Goal: Transaction & Acquisition: Purchase product/service

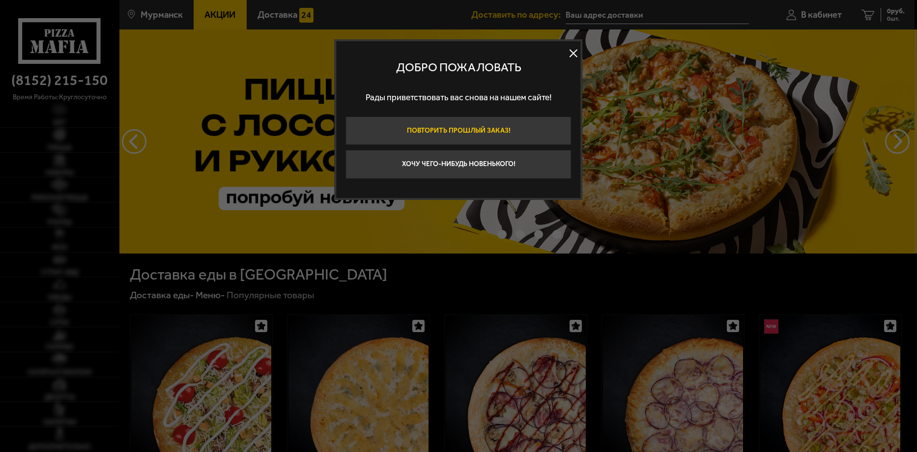
click at [471, 129] on button "Повторить прошлый заказ!" at bounding box center [459, 130] width 226 height 29
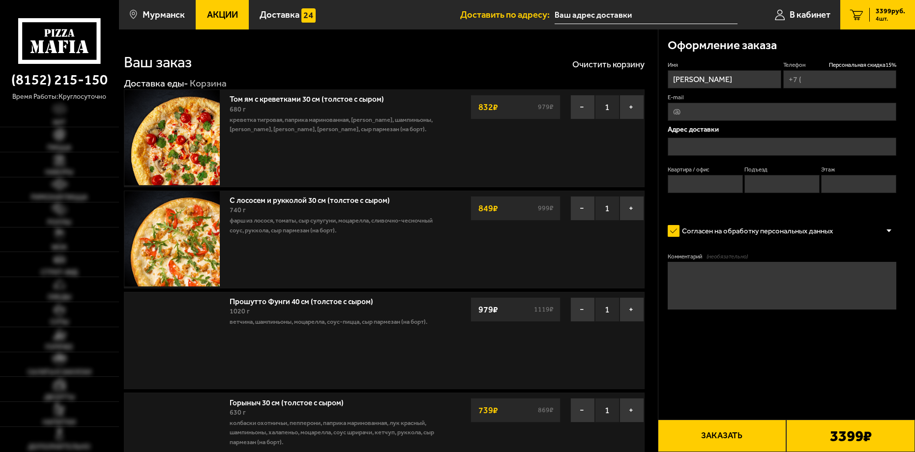
type input "[PHONE_NUMBER]"
type input "Мурманск пр. Кольский 202"
type input "15"
type input "1"
type input "[STREET_ADDRESS]"
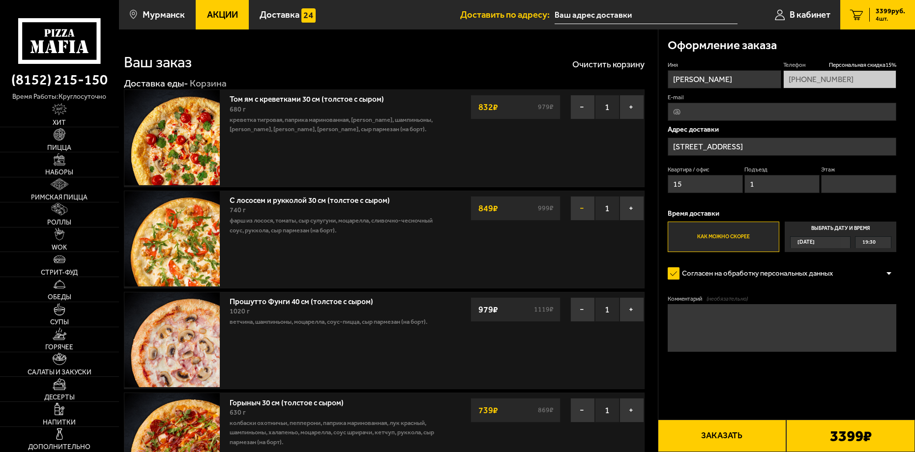
click at [575, 205] on button "−" at bounding box center [582, 208] width 25 height 25
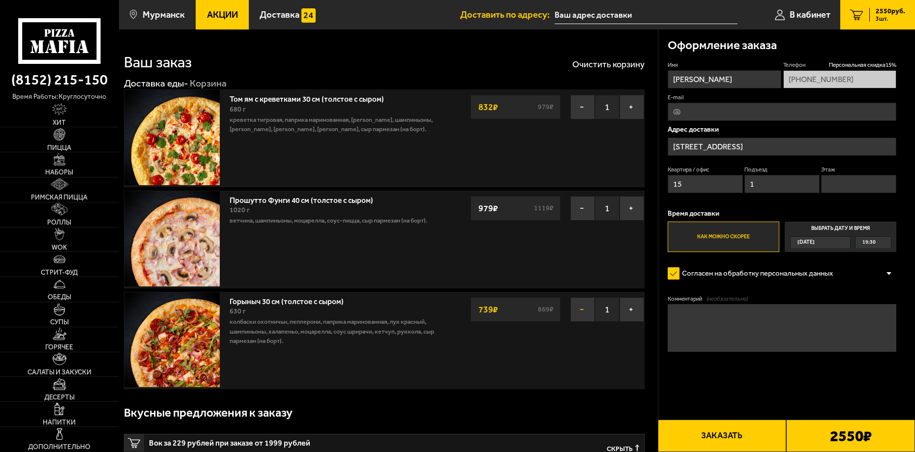
click at [579, 309] on button "−" at bounding box center [582, 309] width 25 height 25
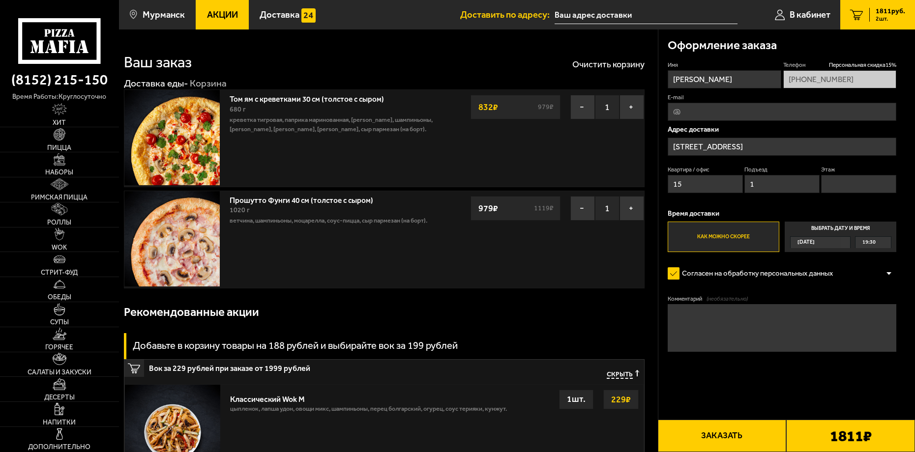
click at [239, 200] on link "Прошутто Фунги 40 см (толстое с сыром)" at bounding box center [305, 199] width 153 height 12
click at [191, 244] on img at bounding box center [171, 238] width 95 height 95
click at [581, 206] on button "−" at bounding box center [582, 208] width 25 height 25
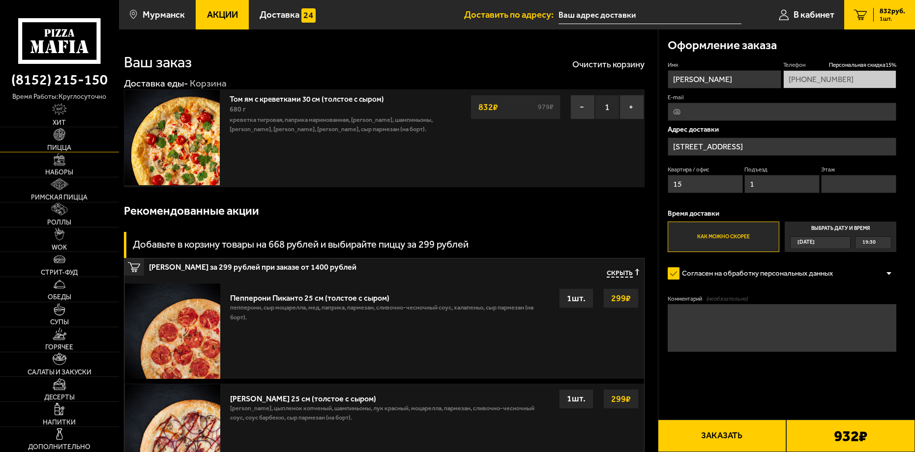
click at [61, 138] on img at bounding box center [60, 134] width 12 height 12
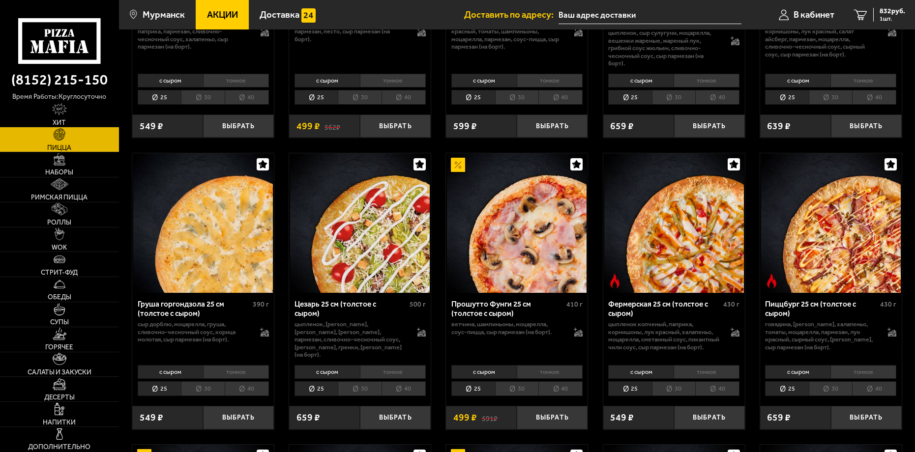
scroll to position [885, 0]
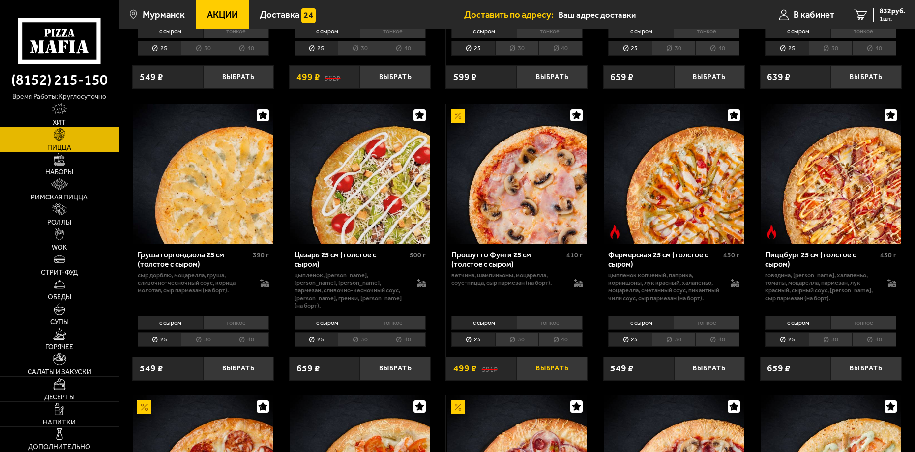
click at [556, 370] on button "Выбрать" at bounding box center [551, 368] width 71 height 23
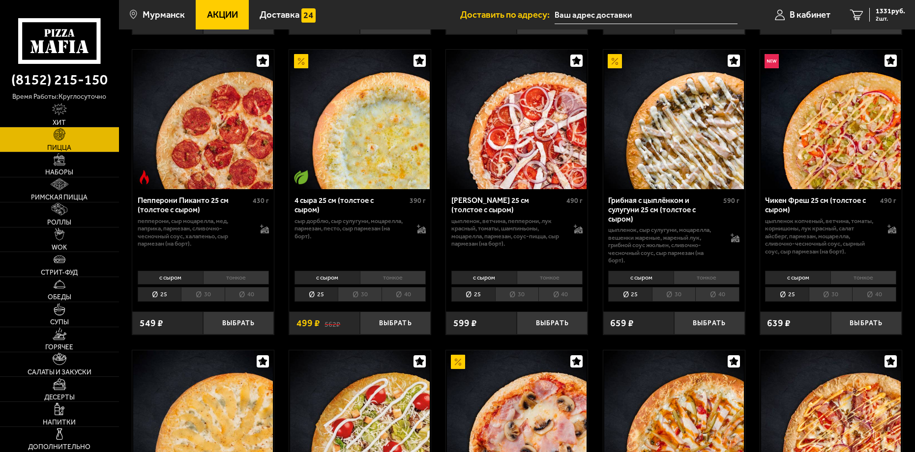
scroll to position [639, 0]
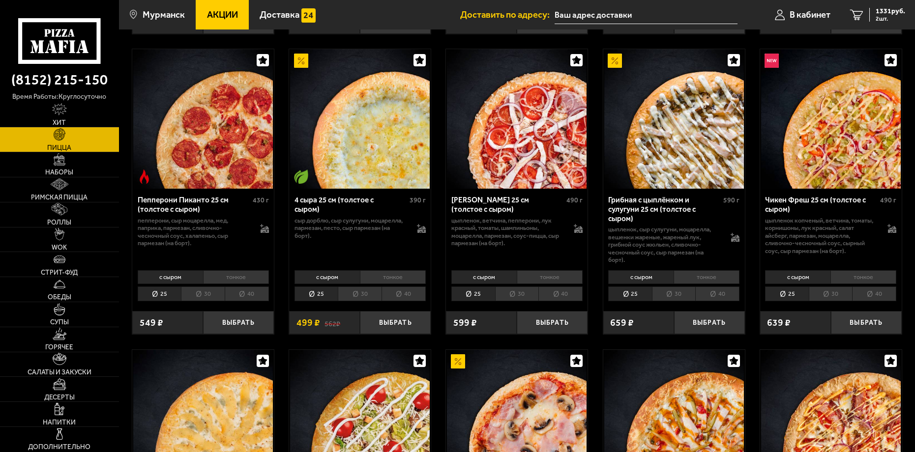
click at [669, 291] on li "30" at bounding box center [674, 293] width 44 height 15
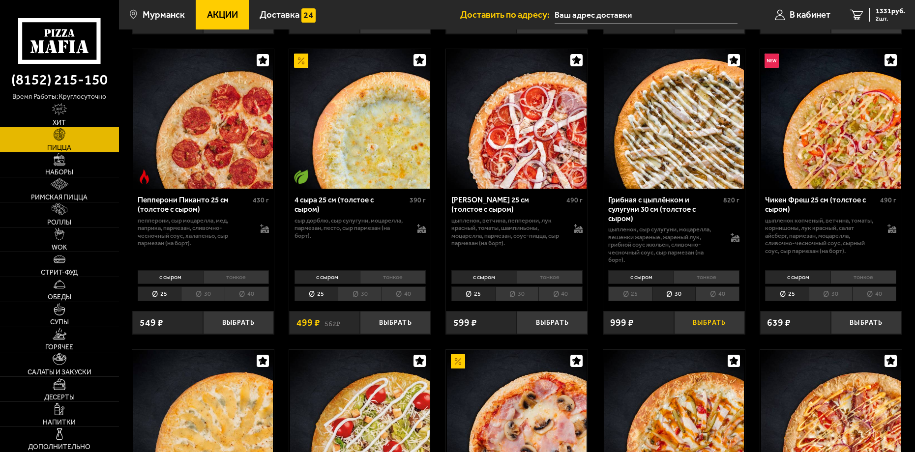
click at [706, 324] on button "Выбрать" at bounding box center [709, 322] width 71 height 23
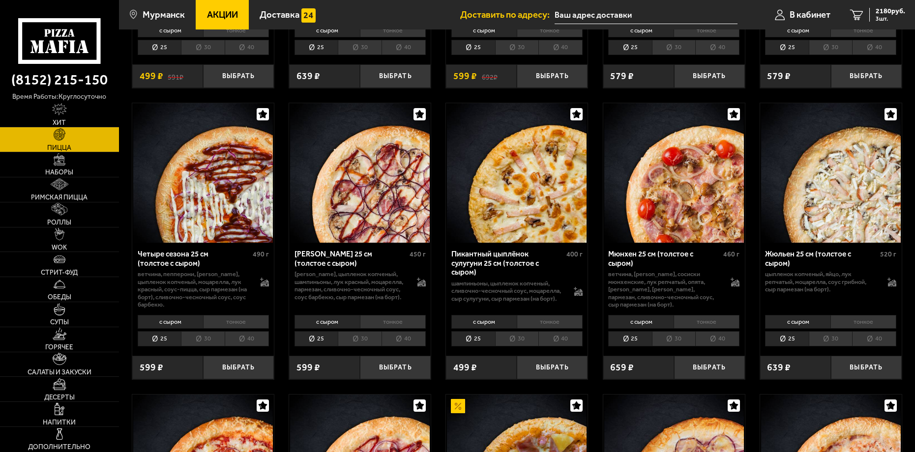
scroll to position [1474, 0]
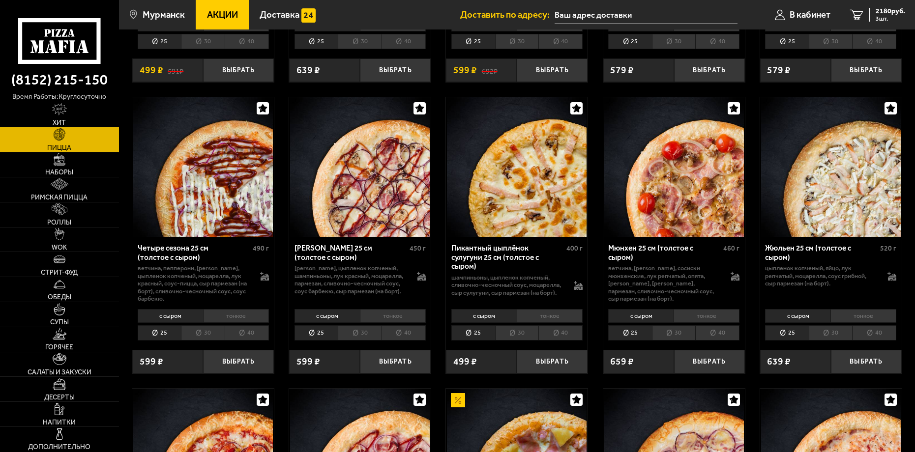
click at [521, 329] on li "30" at bounding box center [517, 332] width 44 height 15
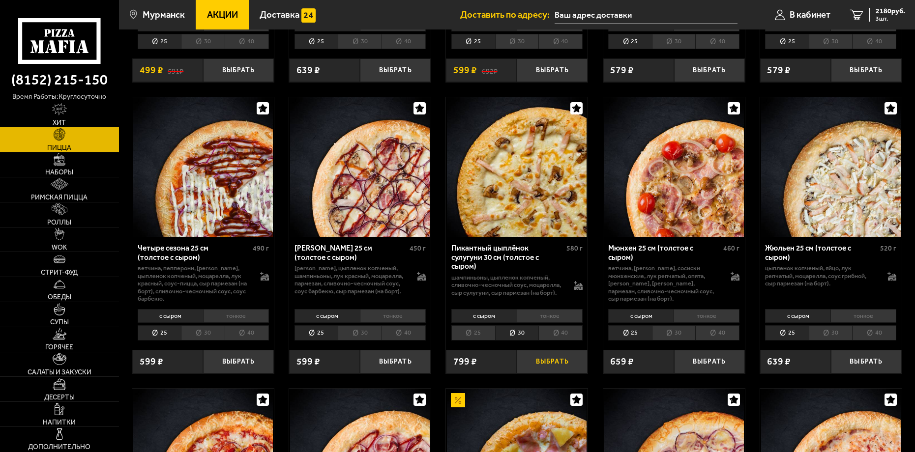
click at [556, 355] on button "Выбрать" at bounding box center [551, 361] width 71 height 23
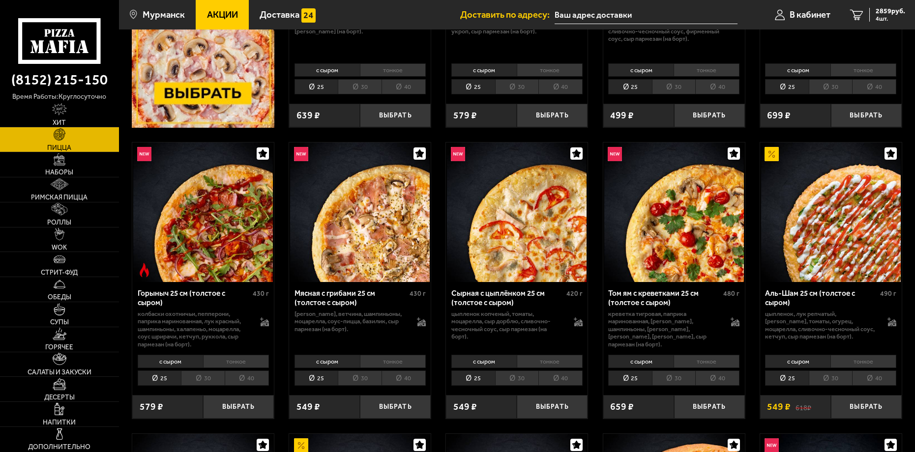
scroll to position [344, 0]
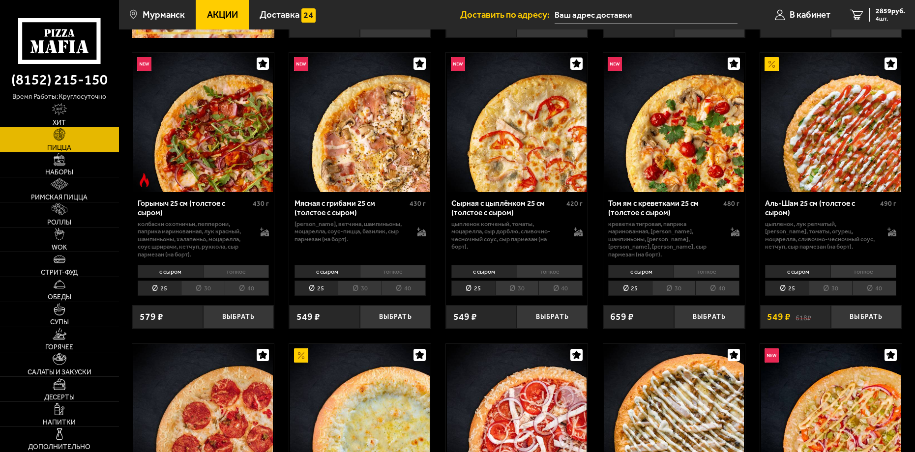
click at [523, 286] on li "30" at bounding box center [517, 288] width 44 height 15
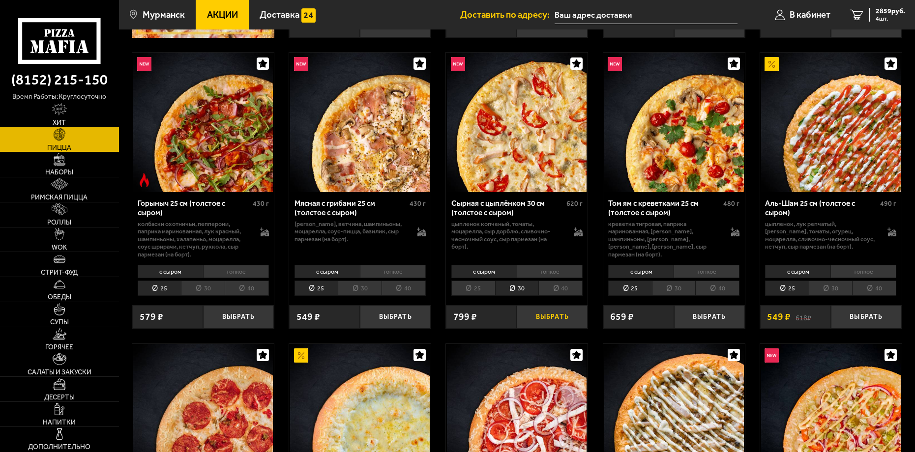
click at [550, 317] on button "Выбрать" at bounding box center [551, 316] width 71 height 23
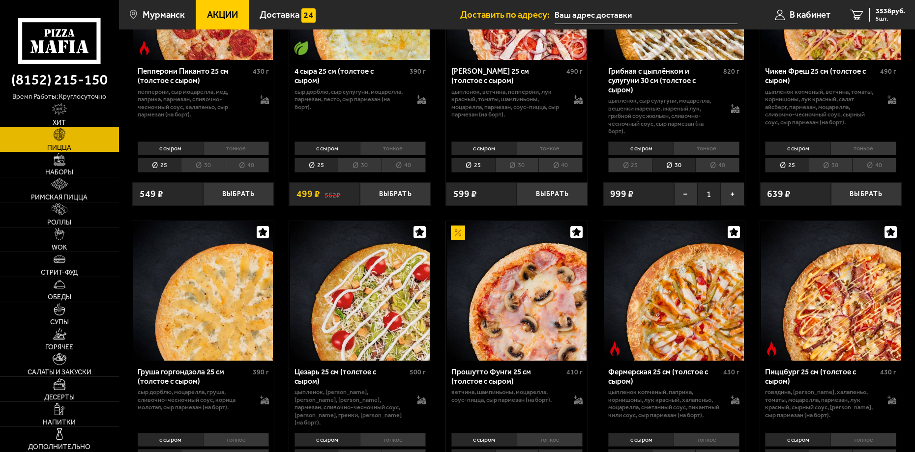
scroll to position [835, 0]
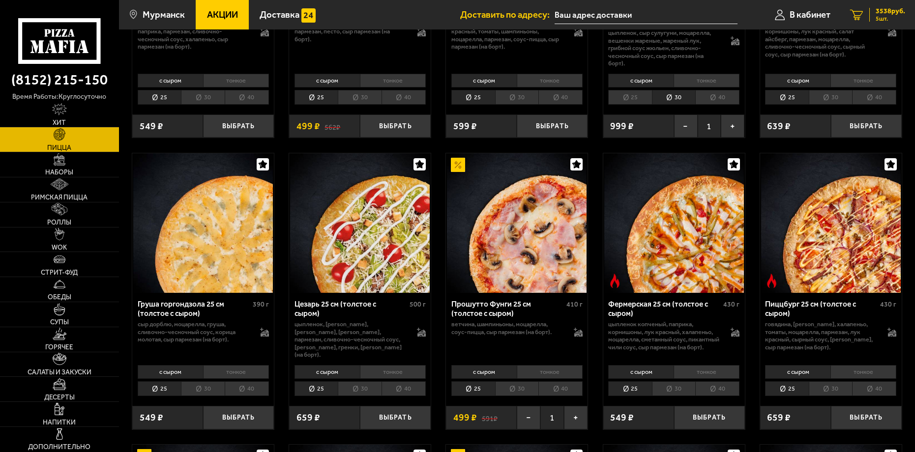
click at [884, 8] on span "3538 руб." at bounding box center [889, 11] width 29 height 7
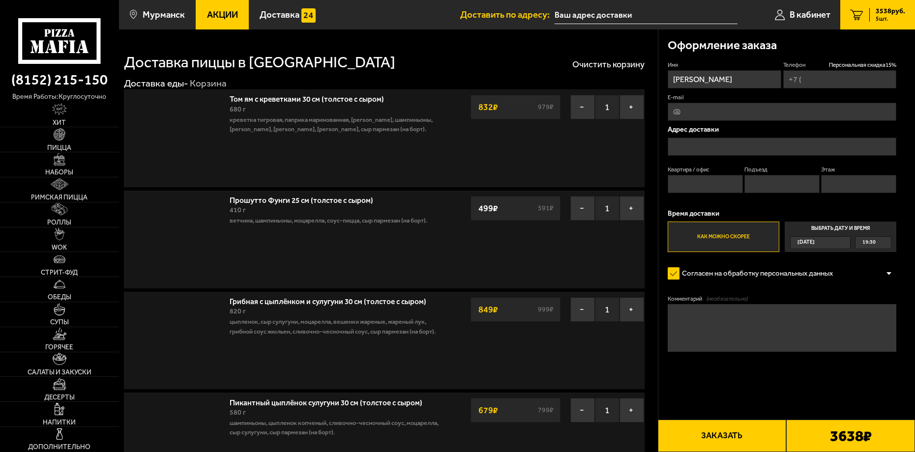
type input "[PHONE_NUMBER]"
type input "Мурманск пр. Кольский 202"
type input "15"
type input "1"
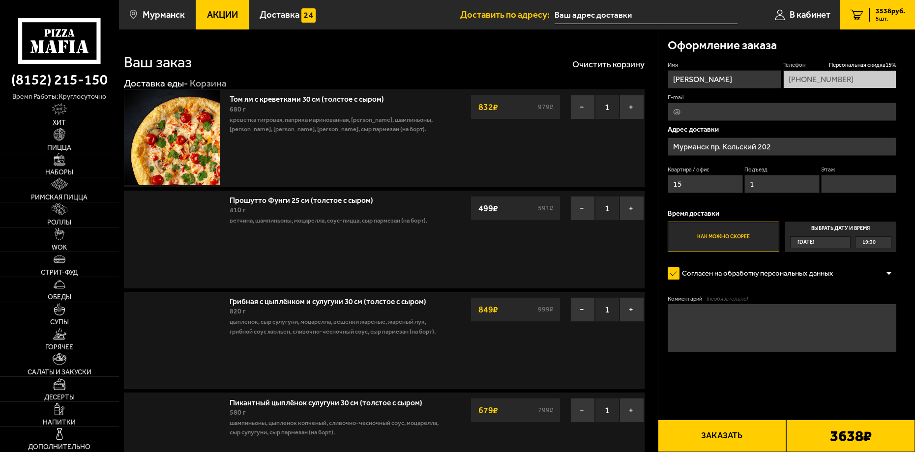
type input "[STREET_ADDRESS]"
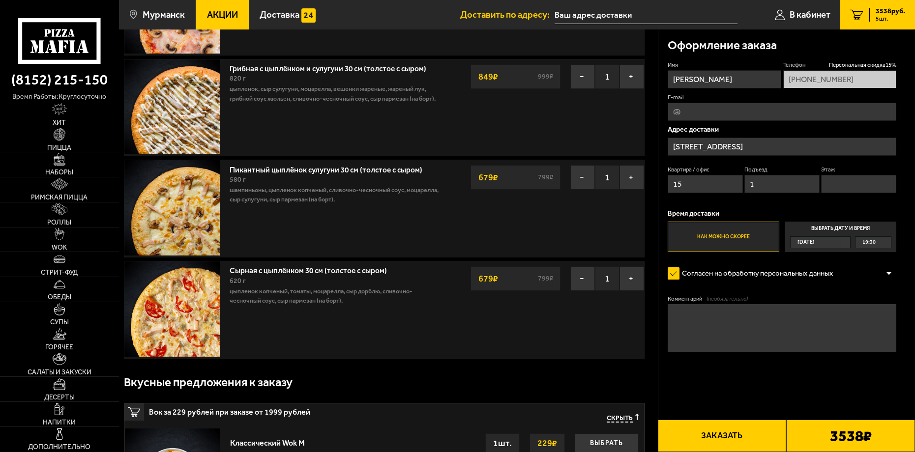
scroll to position [246, 0]
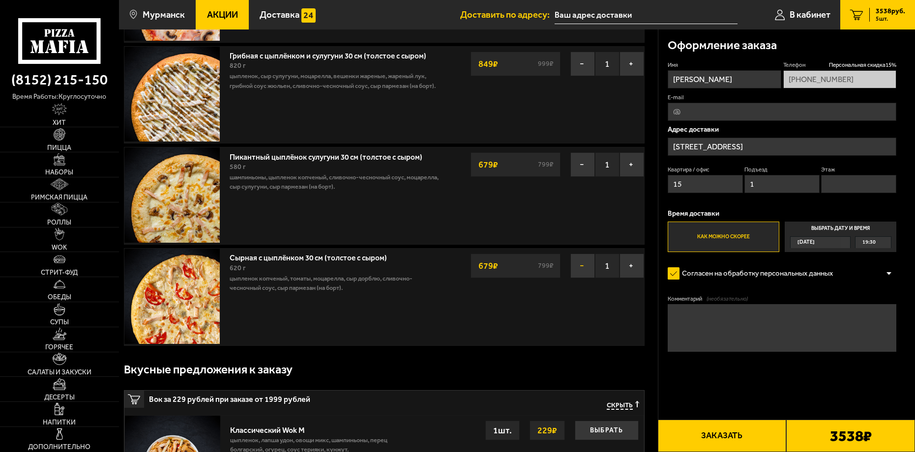
click at [585, 267] on button "−" at bounding box center [582, 266] width 25 height 25
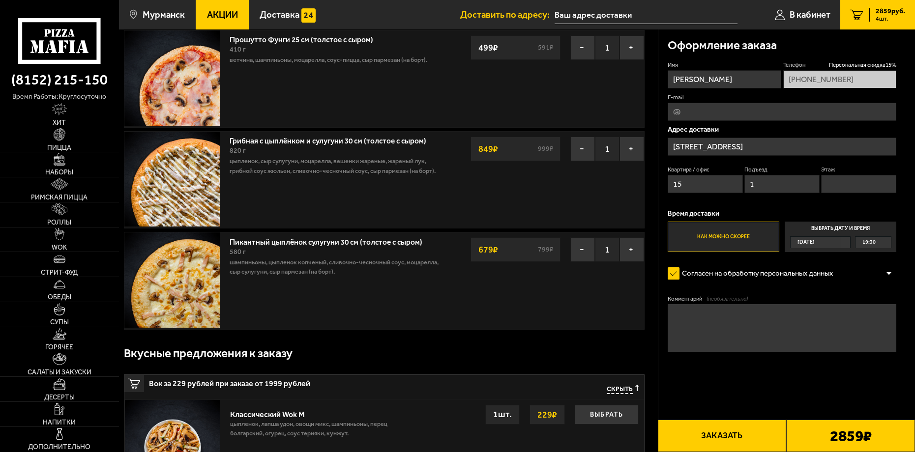
scroll to position [147, 0]
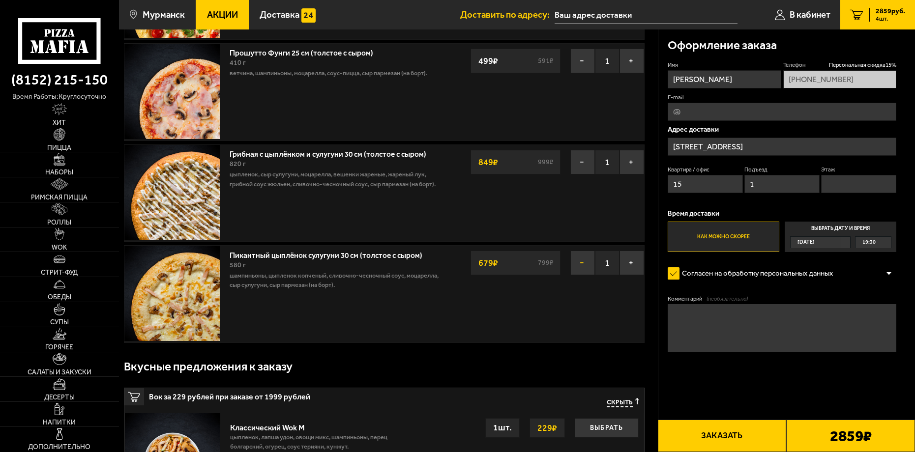
click at [581, 263] on button "−" at bounding box center [582, 263] width 25 height 25
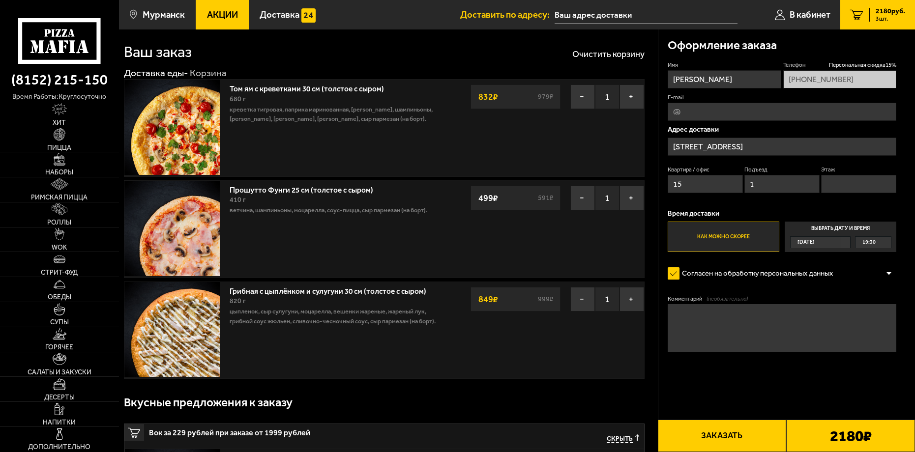
scroll to position [0, 0]
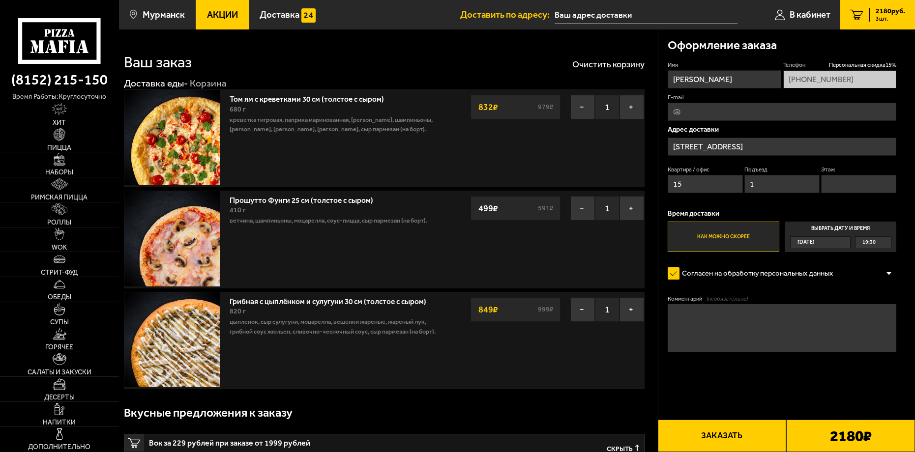
click at [865, 187] on input "Этаж" at bounding box center [858, 184] width 75 height 18
type input "3"
click at [776, 387] on form "Имя [PERSON_NAME] скидка 15 % [PHONE_NUMBER] E-mail Адрес доставки [STREET_ADDR…" at bounding box center [781, 234] width 229 height 347
click at [687, 118] on input "E-mail" at bounding box center [781, 112] width 229 height 18
type input "[EMAIL_ADDRESS][DOMAIN_NAME]"
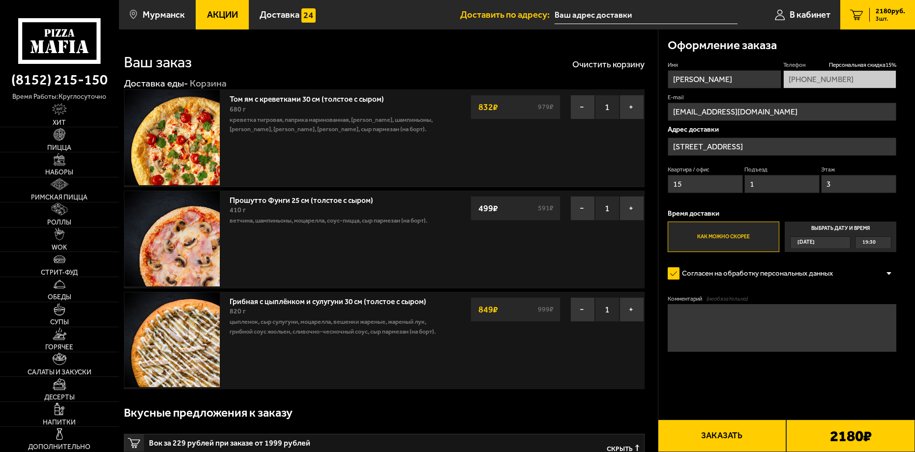
click at [753, 433] on button "Заказать" at bounding box center [721, 436] width 129 height 32
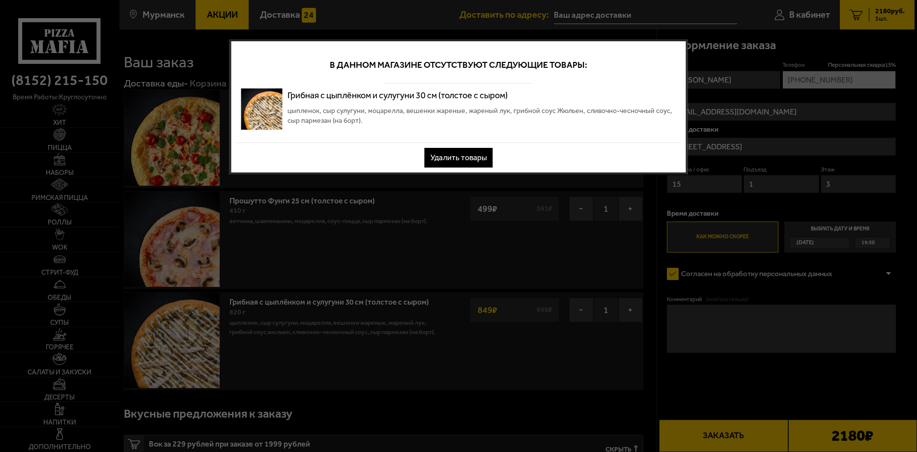
click at [450, 155] on button "Удалить товары" at bounding box center [459, 158] width 68 height 20
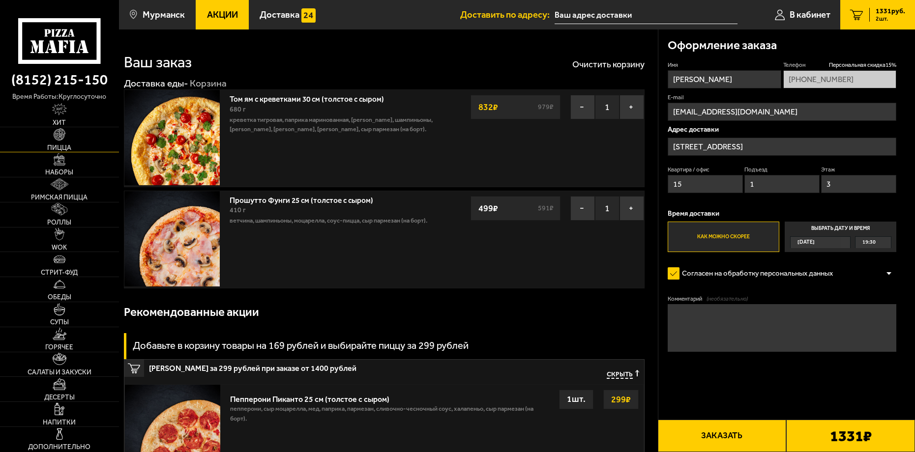
click at [57, 137] on img at bounding box center [60, 134] width 12 height 12
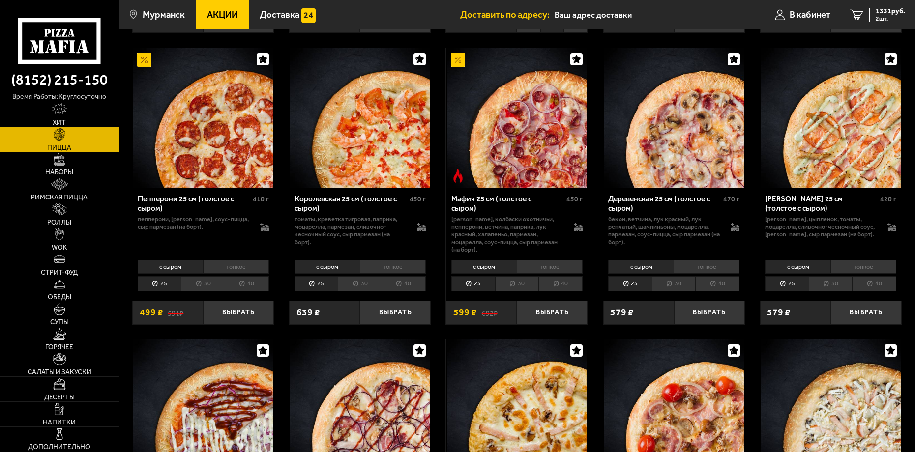
scroll to position [1229, 0]
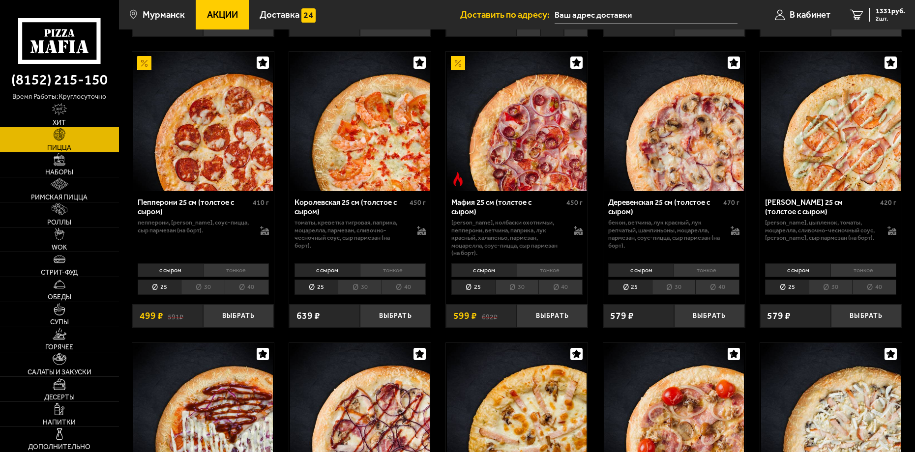
click at [838, 281] on li "30" at bounding box center [830, 287] width 44 height 15
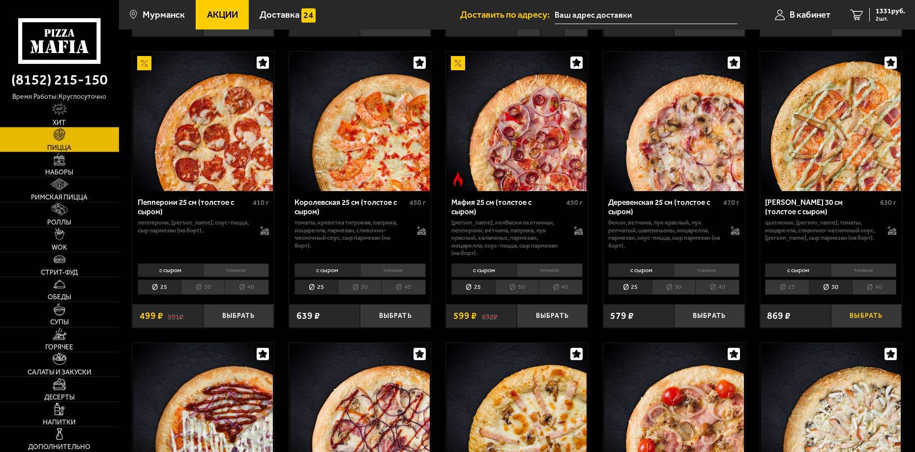
click at [863, 309] on button "Выбрать" at bounding box center [865, 315] width 71 height 23
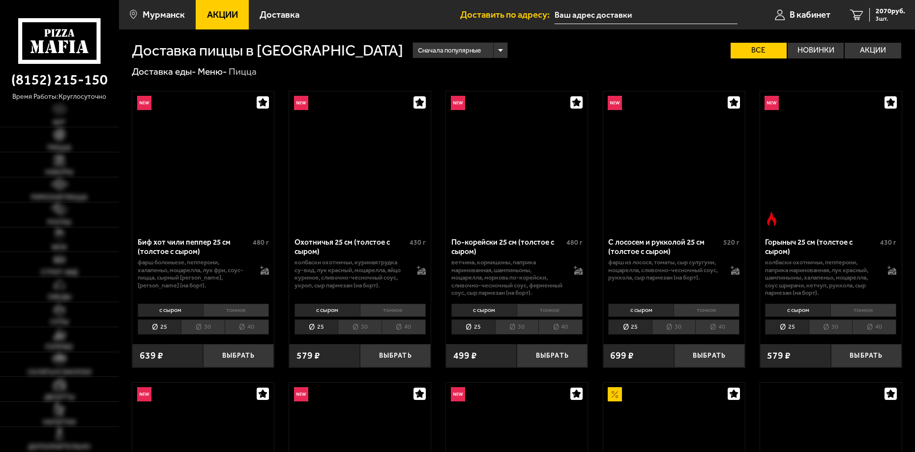
scroll to position [1229, 0]
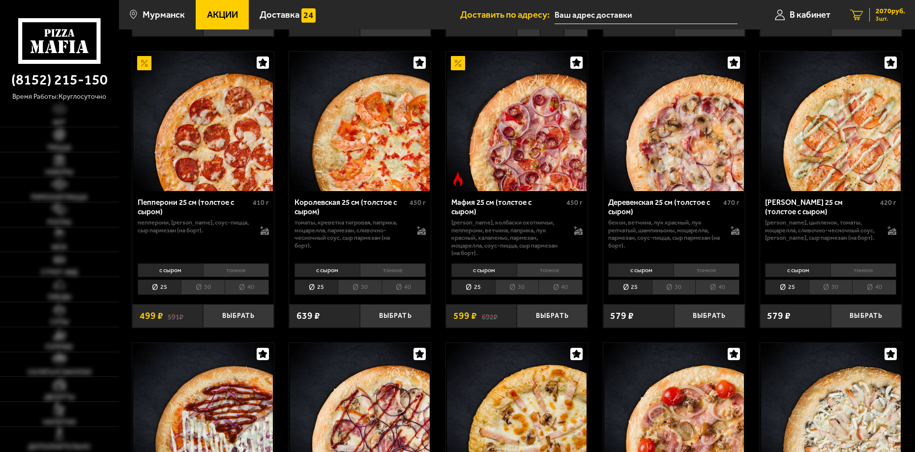
click at [886, 12] on span "2070 руб." at bounding box center [889, 11] width 29 height 7
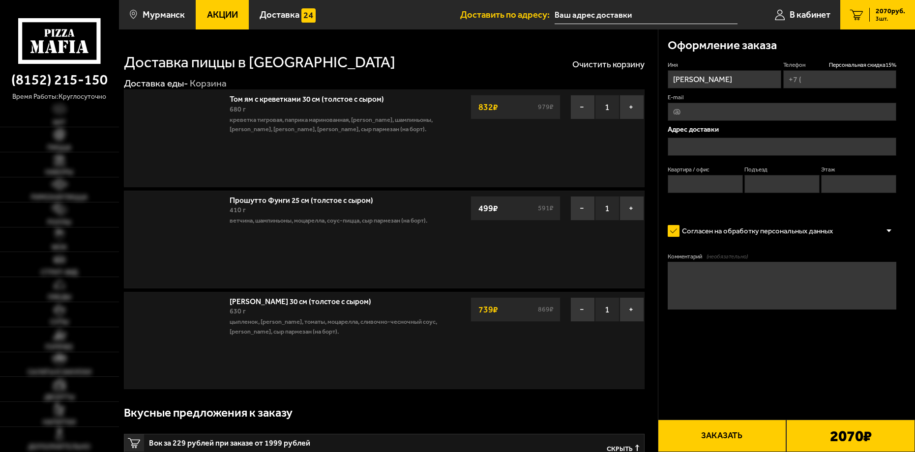
type input "[PHONE_NUMBER]"
type input "Мурманск пр. Кольский 202"
type input "15"
type input "1"
type input "[STREET_ADDRESS]"
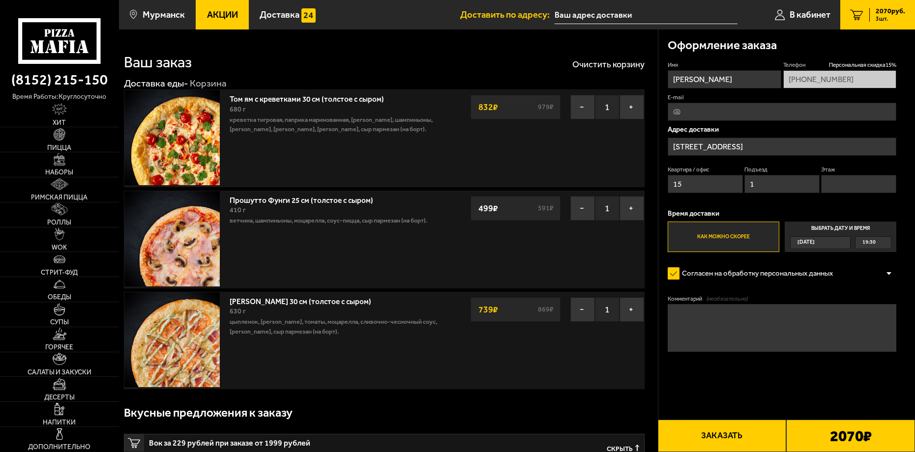
click at [845, 182] on input "Этаж" at bounding box center [858, 184] width 75 height 18
type input "3"
click at [713, 434] on button "Заказать" at bounding box center [721, 436] width 129 height 32
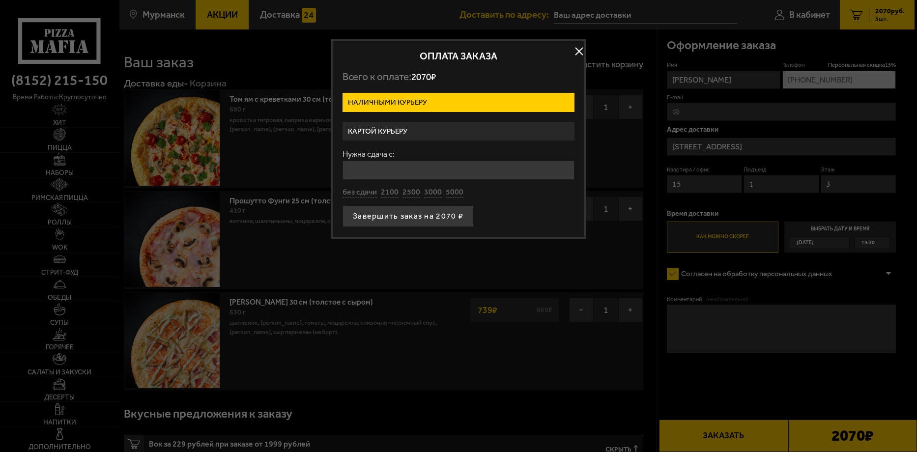
click at [415, 123] on label "Картой курьеру" at bounding box center [459, 131] width 232 height 19
click at [0, 0] on input "Картой курьеру" at bounding box center [0, 0] width 0 height 0
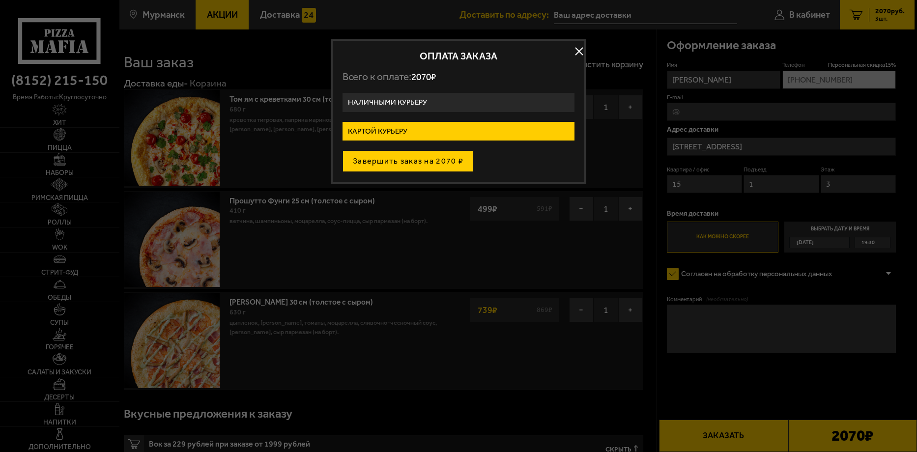
click at [409, 158] on button "Завершить заказ на 2070 ₽" at bounding box center [408, 161] width 131 height 22
